Goal: Check status: Check status

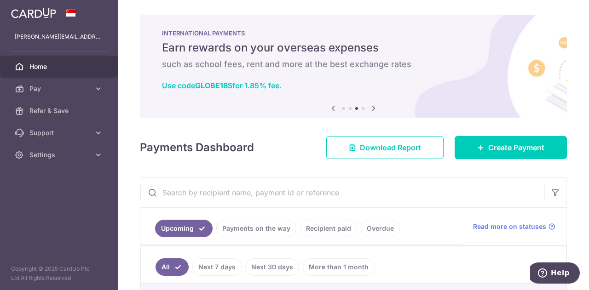
scroll to position [184, 0]
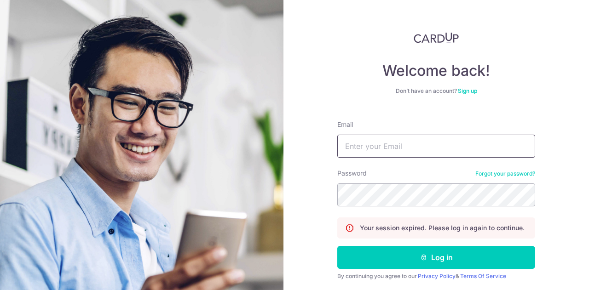
click at [384, 147] on input "Email" at bounding box center [436, 146] width 198 height 23
type input "[PERSON_NAME][EMAIL_ADDRESS][DOMAIN_NAME]"
click at [337, 246] on button "Log in" at bounding box center [436, 257] width 198 height 23
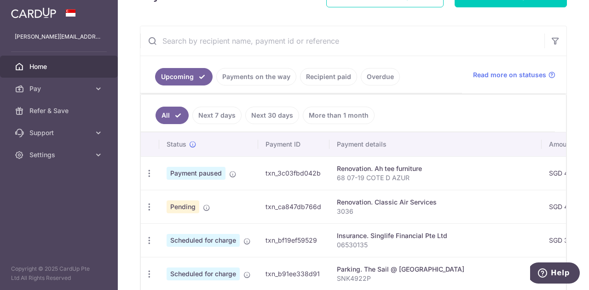
scroll to position [184, 0]
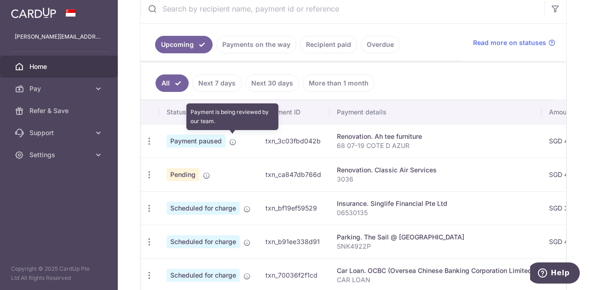
click at [233, 139] on icon at bounding box center [232, 142] width 7 height 7
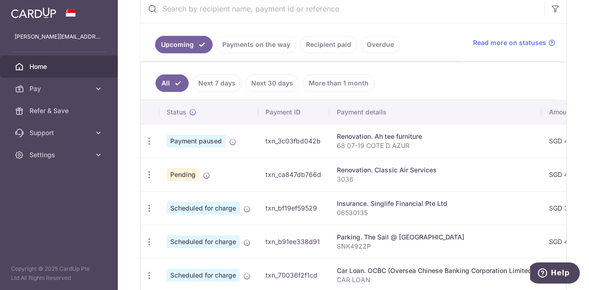
click at [199, 138] on span "Payment paused" at bounding box center [196, 141] width 59 height 13
click at [215, 139] on span "Payment paused" at bounding box center [196, 141] width 59 height 13
click at [261, 40] on link "Payments on the way" at bounding box center [256, 44] width 80 height 17
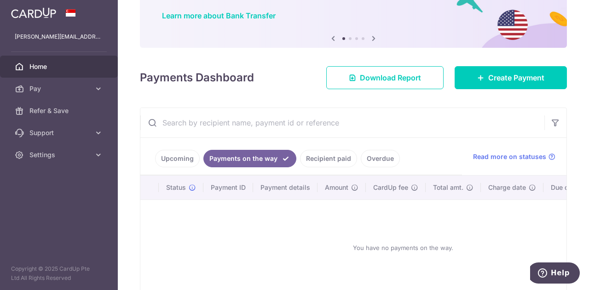
scroll to position [122, 0]
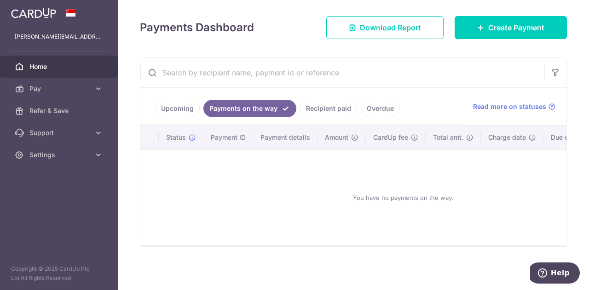
click at [185, 104] on link "Upcoming" at bounding box center [177, 108] width 45 height 17
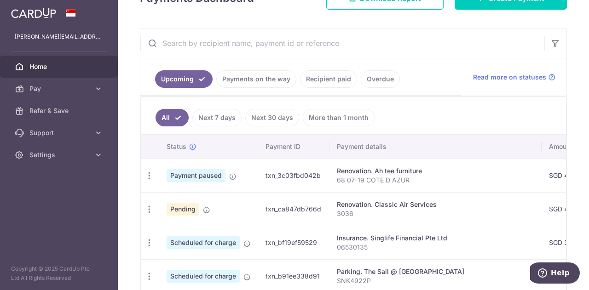
scroll to position [138, 0]
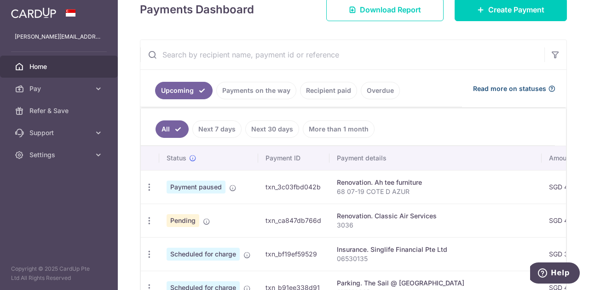
click at [548, 86] on icon at bounding box center [551, 88] width 7 height 7
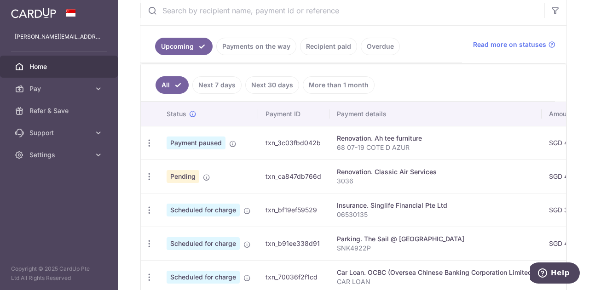
scroll to position [184, 0]
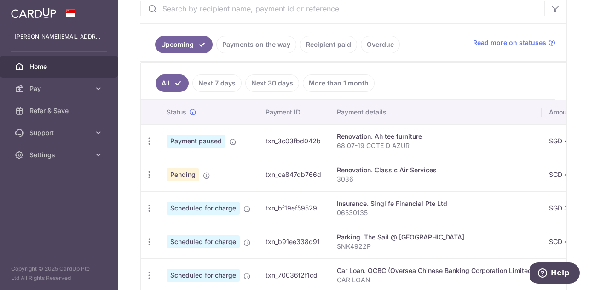
click at [293, 139] on td "txn_3c03fbd042b" at bounding box center [293, 141] width 71 height 34
click at [365, 134] on div "Renovation. Ah tee furniture" at bounding box center [435, 136] width 197 height 9
